Goal: Transaction & Acquisition: Purchase product/service

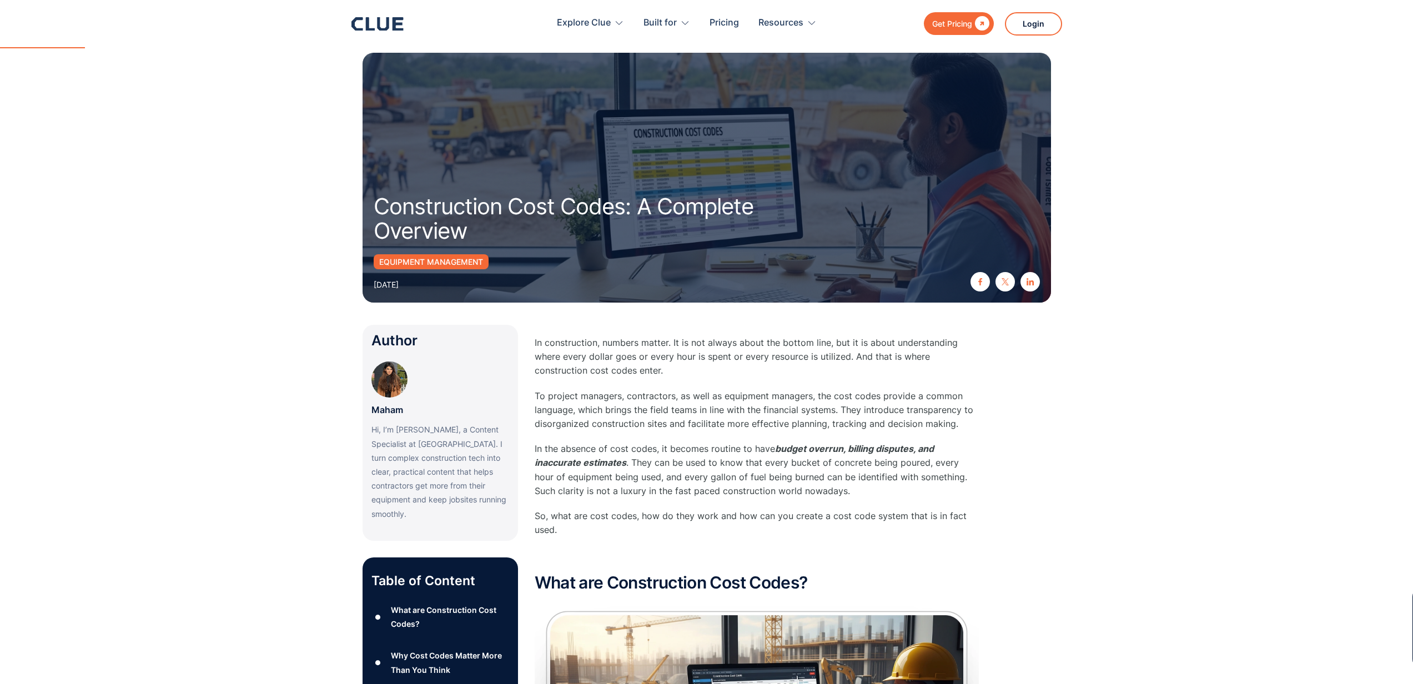
click at [959, 27] on div "Get Pricing" at bounding box center [952, 24] width 40 height 14
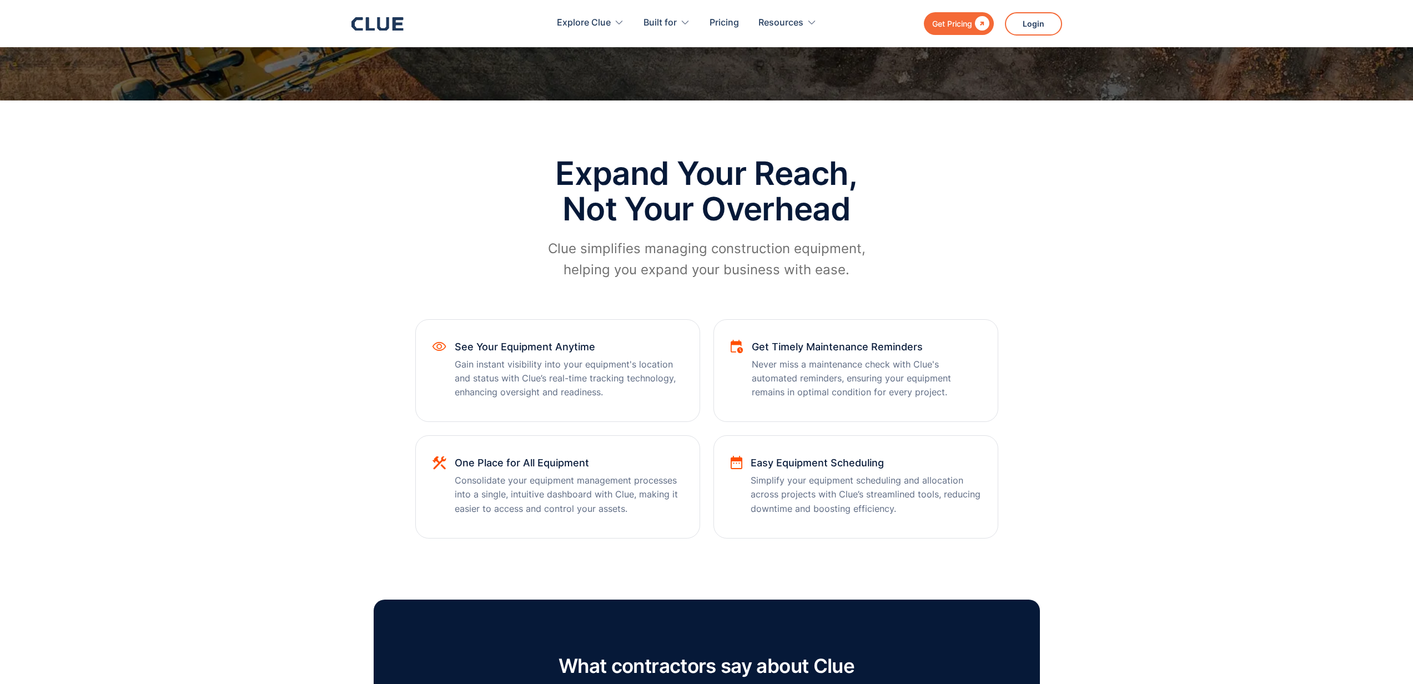
scroll to position [460, 0]
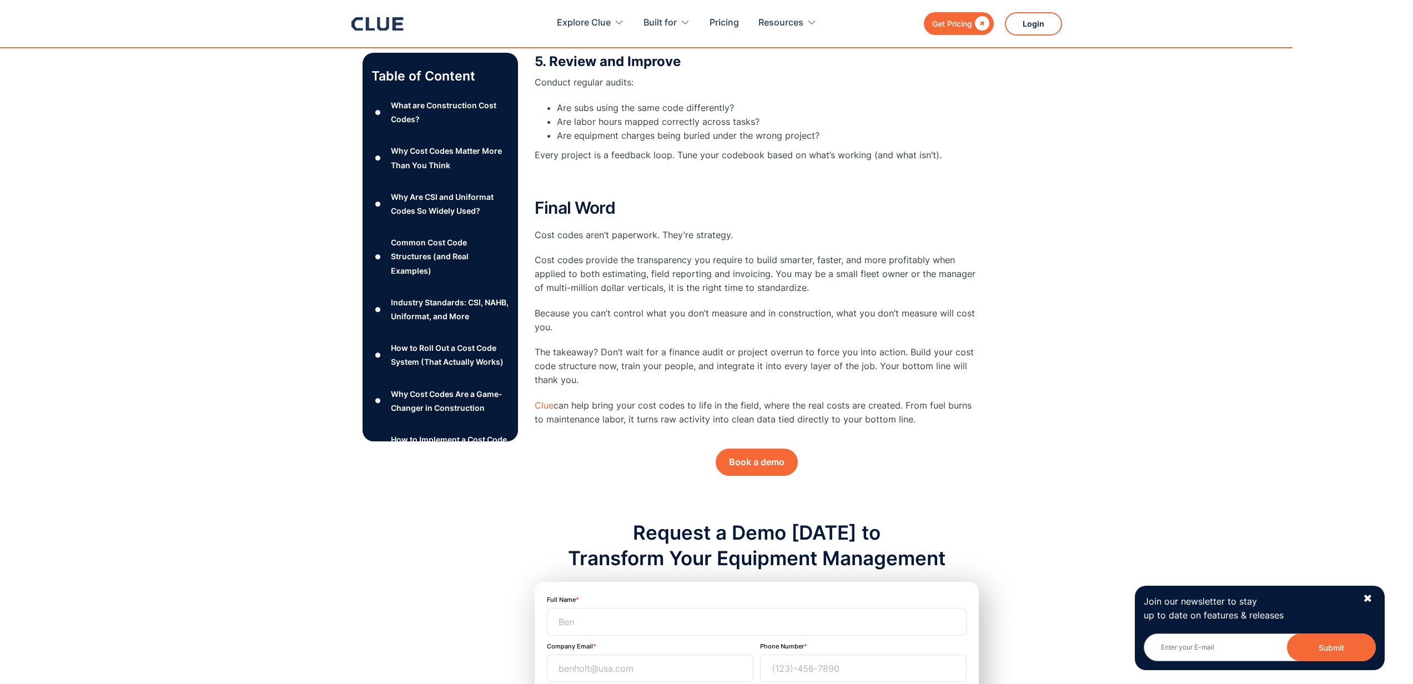
scroll to position [5714, 0]
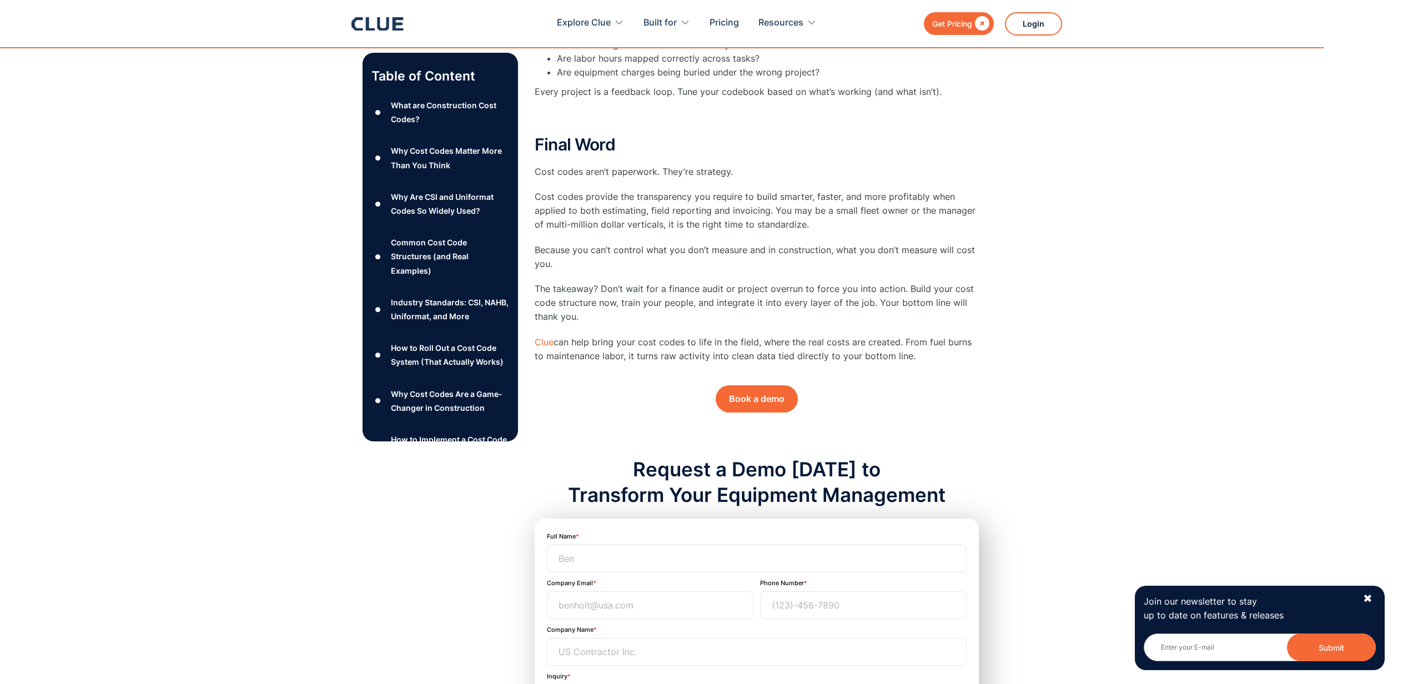
drag, startPoint x: 412, startPoint y: 247, endPoint x: 1421, endPoint y: 11, distance: 1035.9
